Goal: Transaction & Acquisition: Purchase product/service

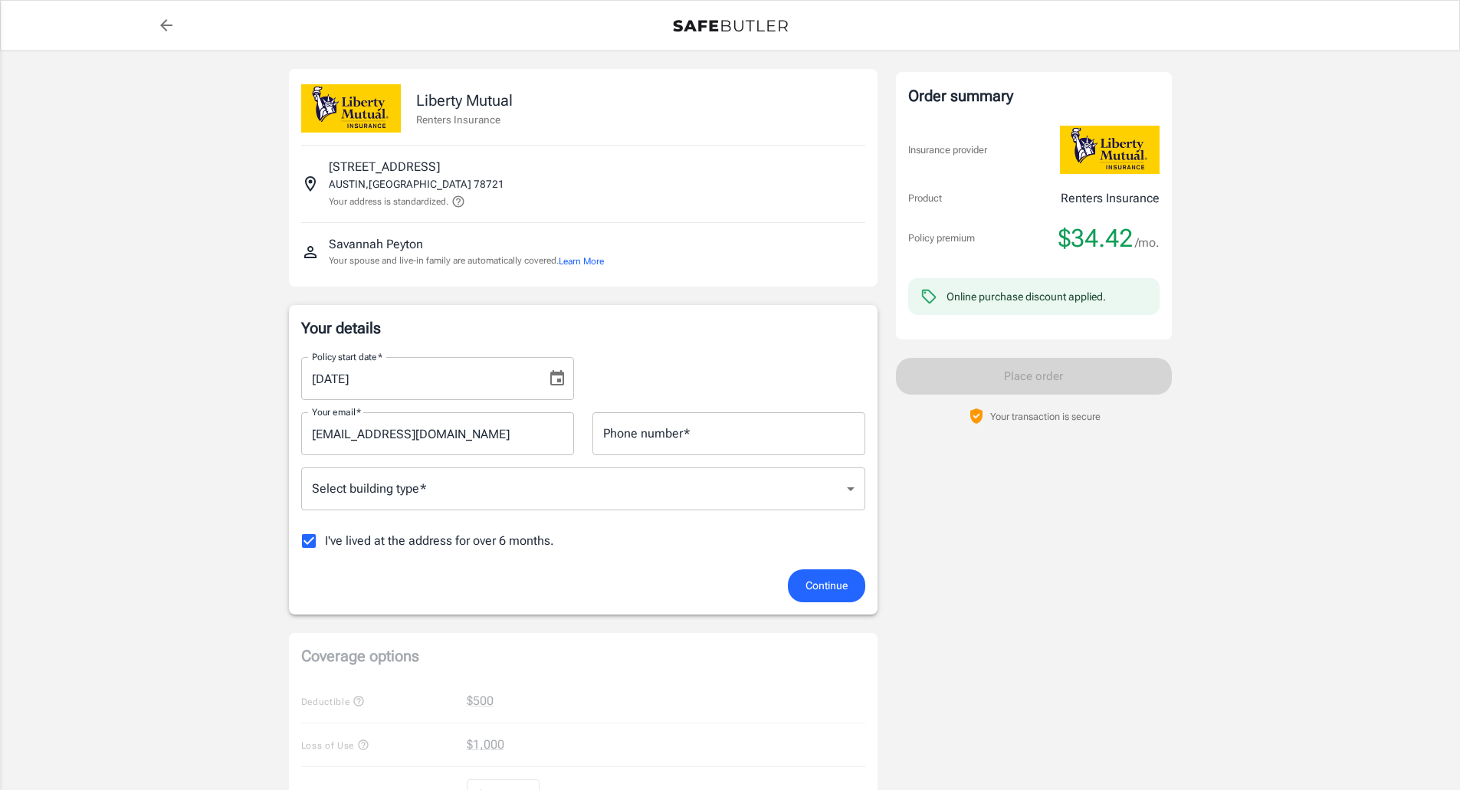
click at [558, 375] on icon "Choose date, selected date is Sep 5, 2025" at bounding box center [557, 377] width 14 height 15
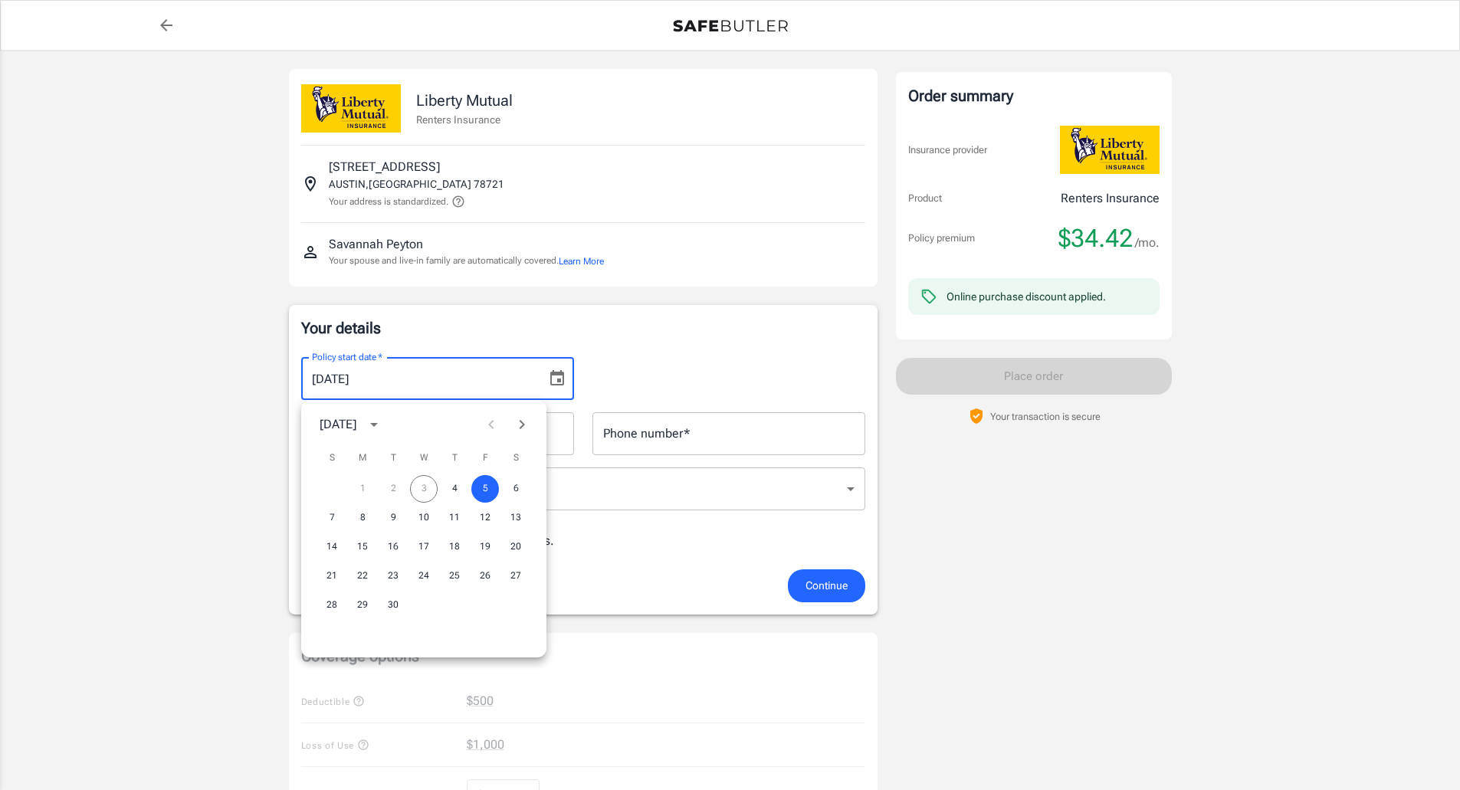
click at [644, 336] on p "Your details" at bounding box center [583, 327] width 564 height 21
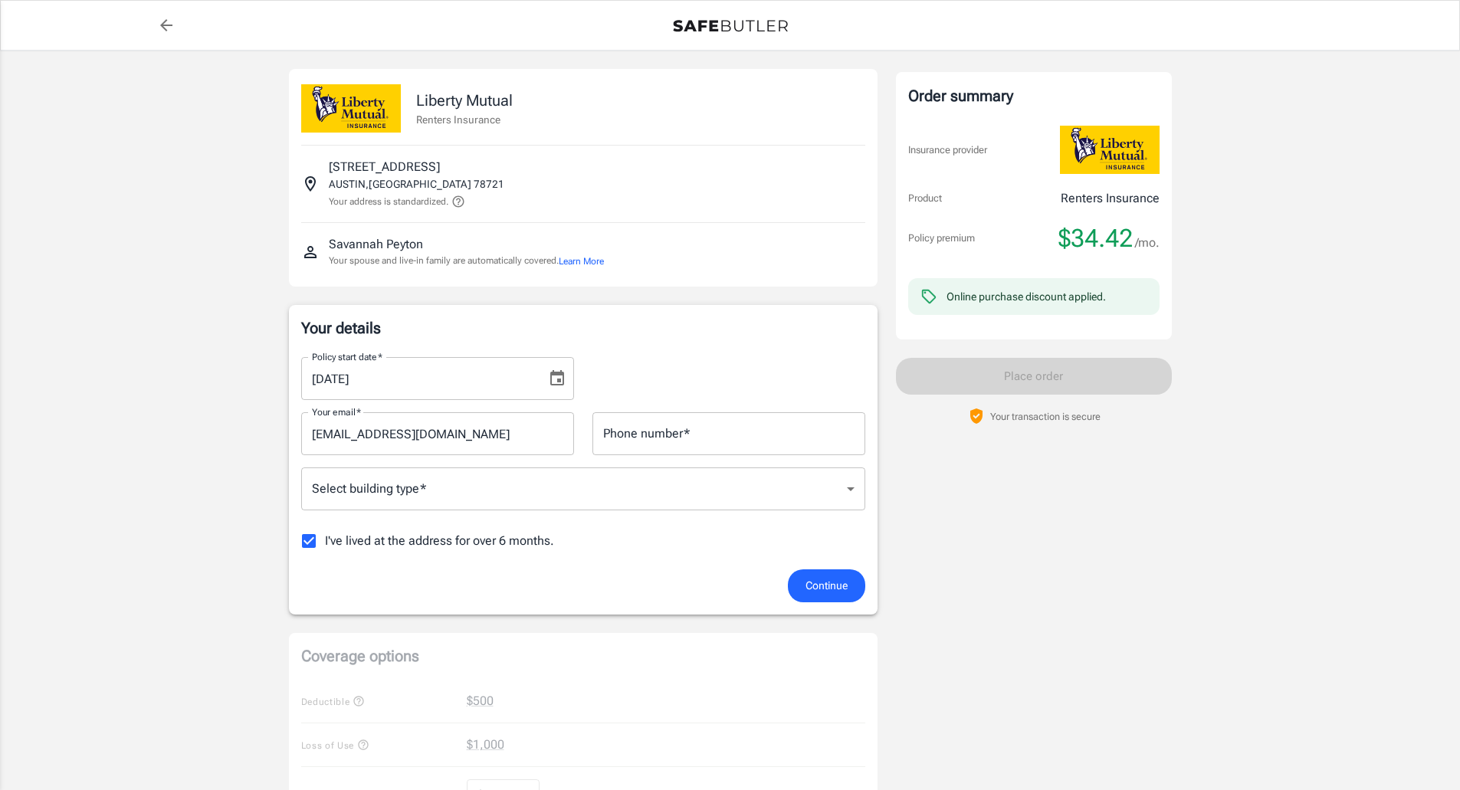
click at [677, 431] on input "Phone number   *" at bounding box center [728, 433] width 273 height 43
type input "2143563415"
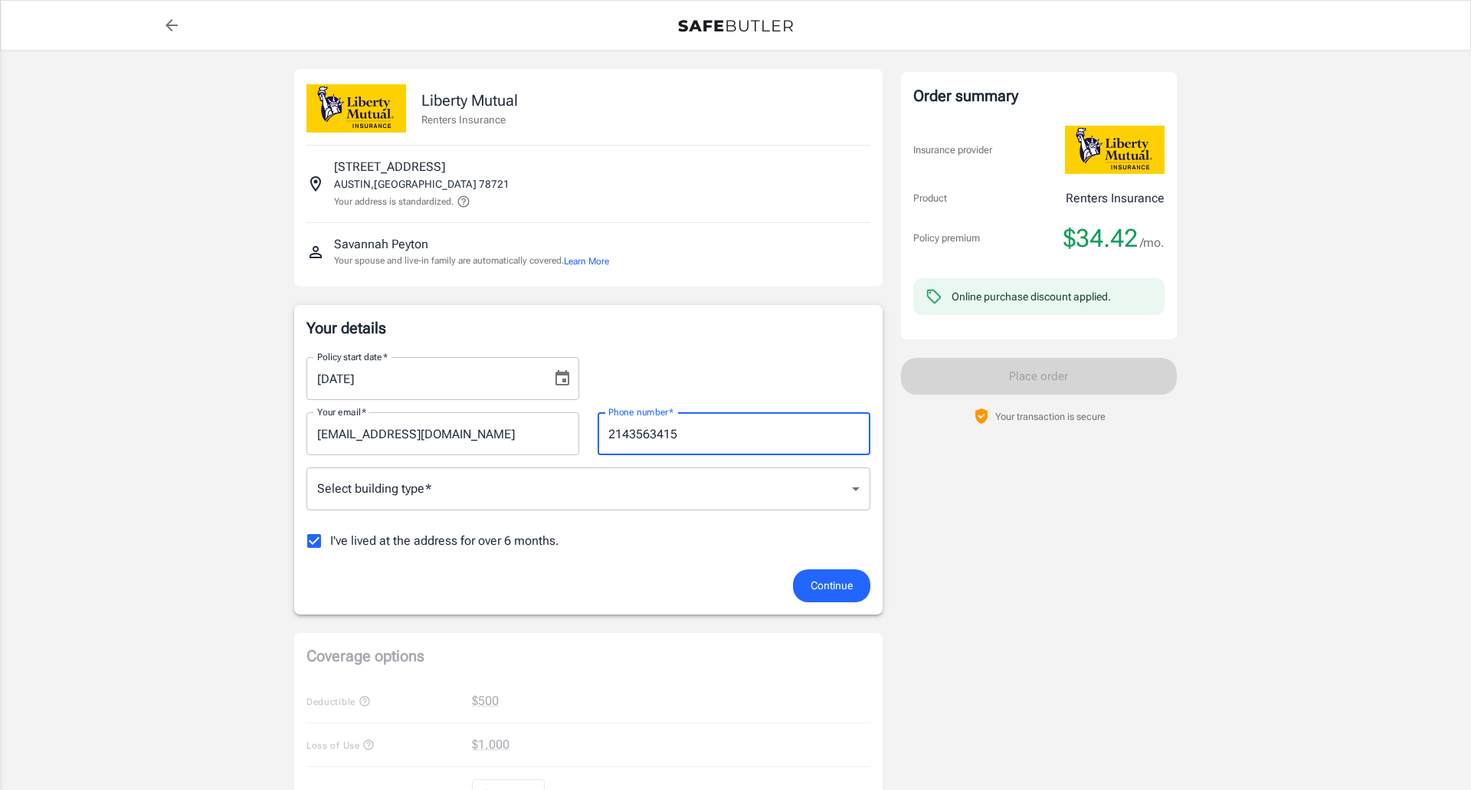
click at [555, 489] on body "Policy premium $ 34.42 /mo Liberty Mutual Renters Insurance [STREET_ADDRESS] Yo…" at bounding box center [735, 752] width 1471 height 1505
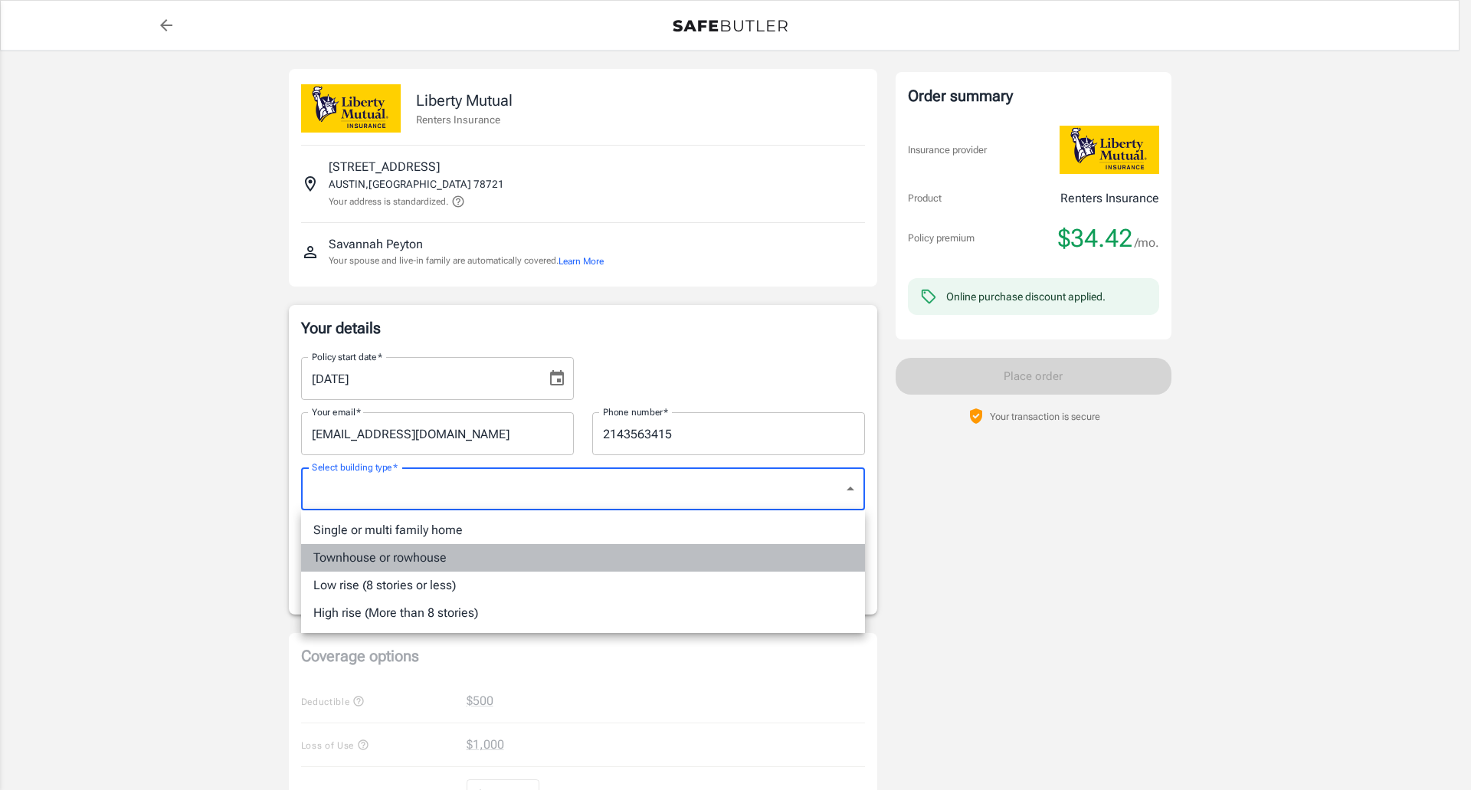
drag, startPoint x: 514, startPoint y: 556, endPoint x: 501, endPoint y: 555, distance: 13.1
click at [514, 555] on li "Townhouse or rowhouse" at bounding box center [583, 558] width 564 height 28
type input "townhouse"
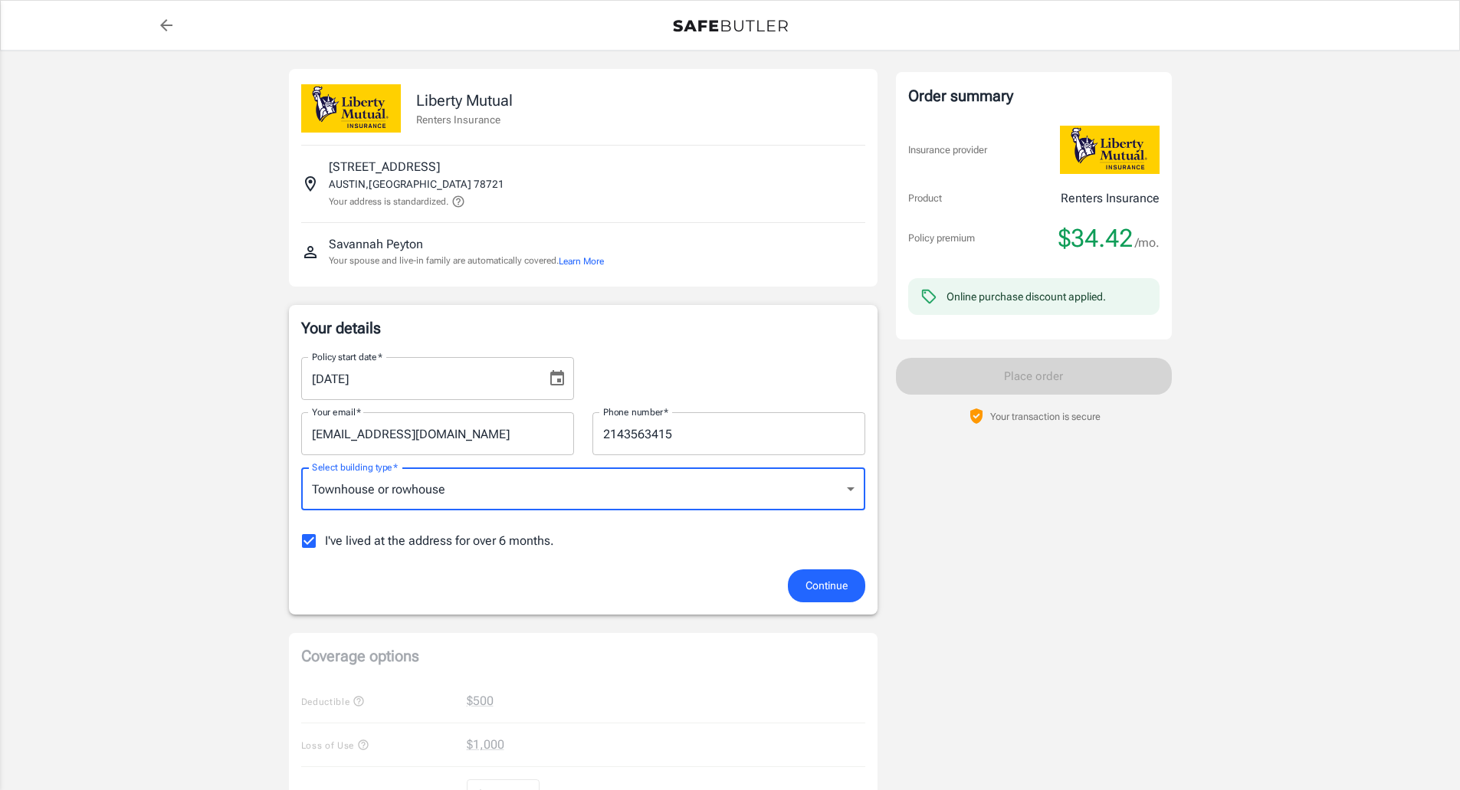
click at [208, 544] on div "Policy premium $ 34.42 /mo Liberty Mutual Renters Insurance [STREET_ADDRESS] Yo…" at bounding box center [730, 724] width 1460 height 1347
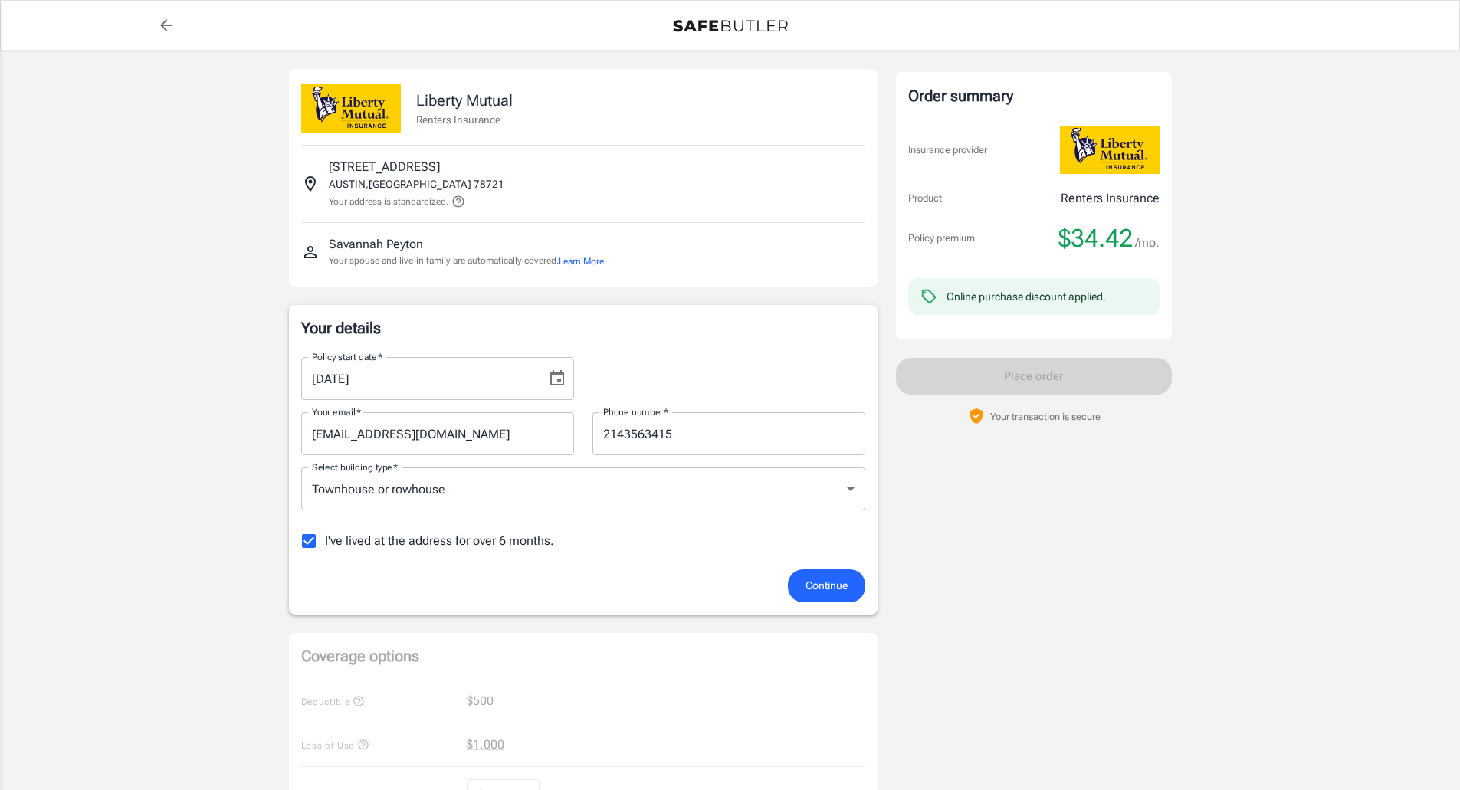
click at [837, 588] on span "Continue" at bounding box center [826, 585] width 42 height 19
